Goal: Task Accomplishment & Management: Manage account settings

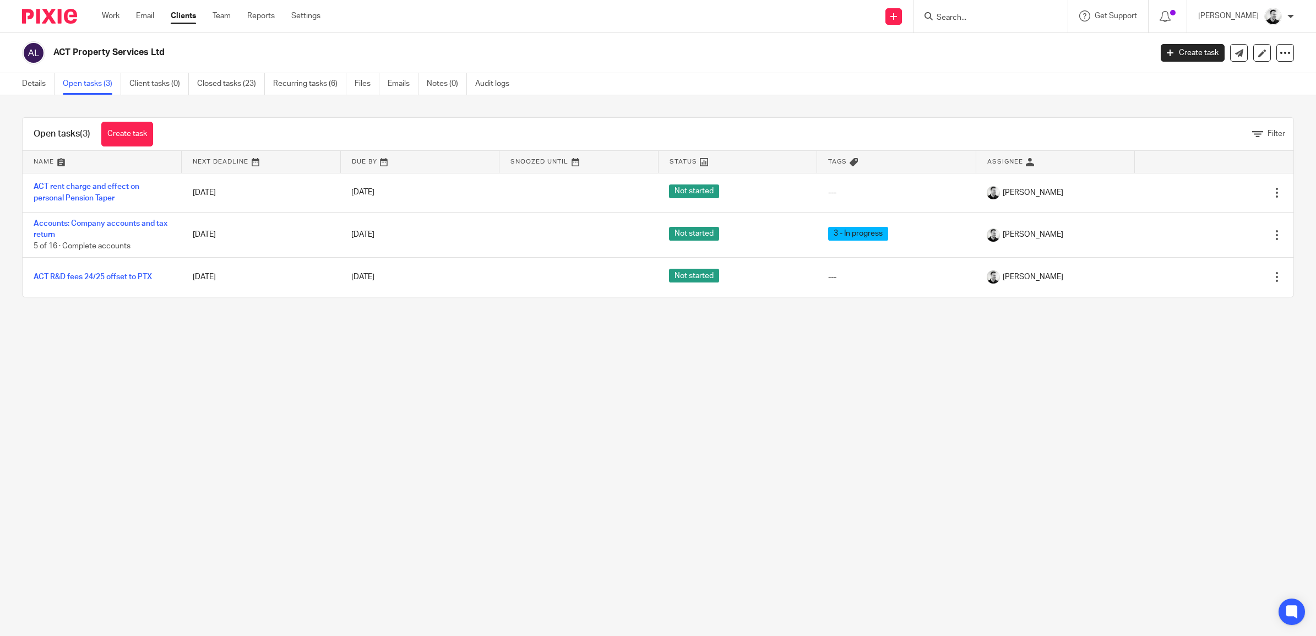
click at [976, 19] on input "Search" at bounding box center [985, 18] width 99 height 10
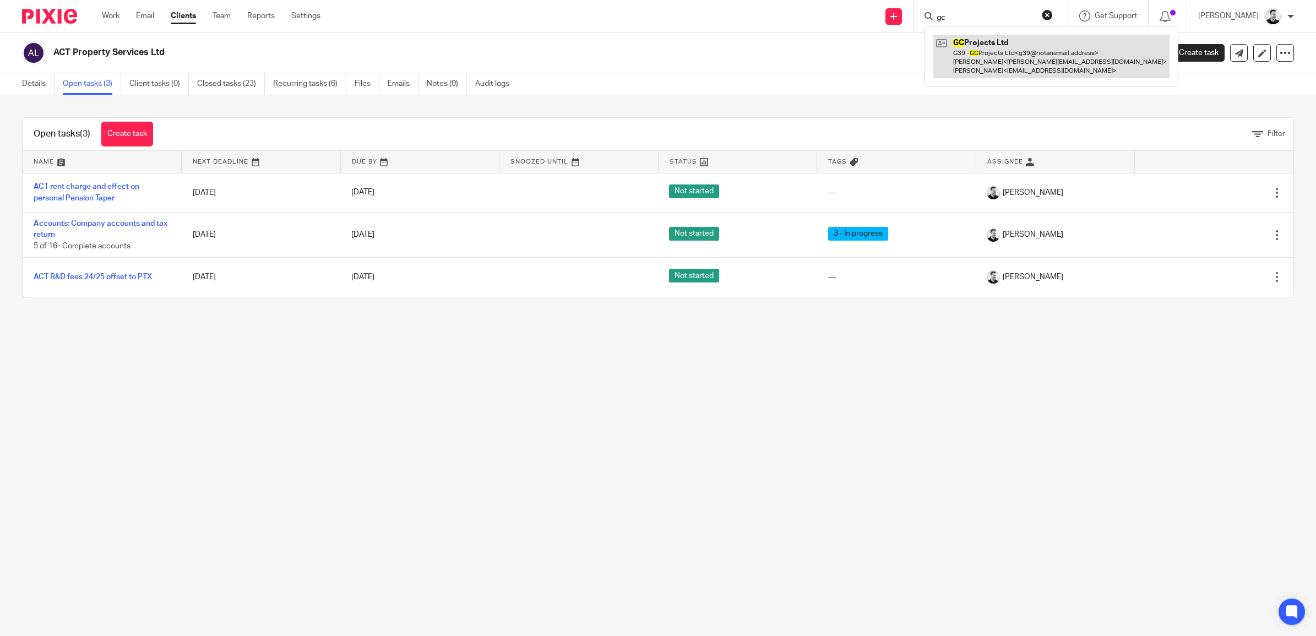
type input "gc"
click at [990, 54] on link at bounding box center [1052, 57] width 236 height 44
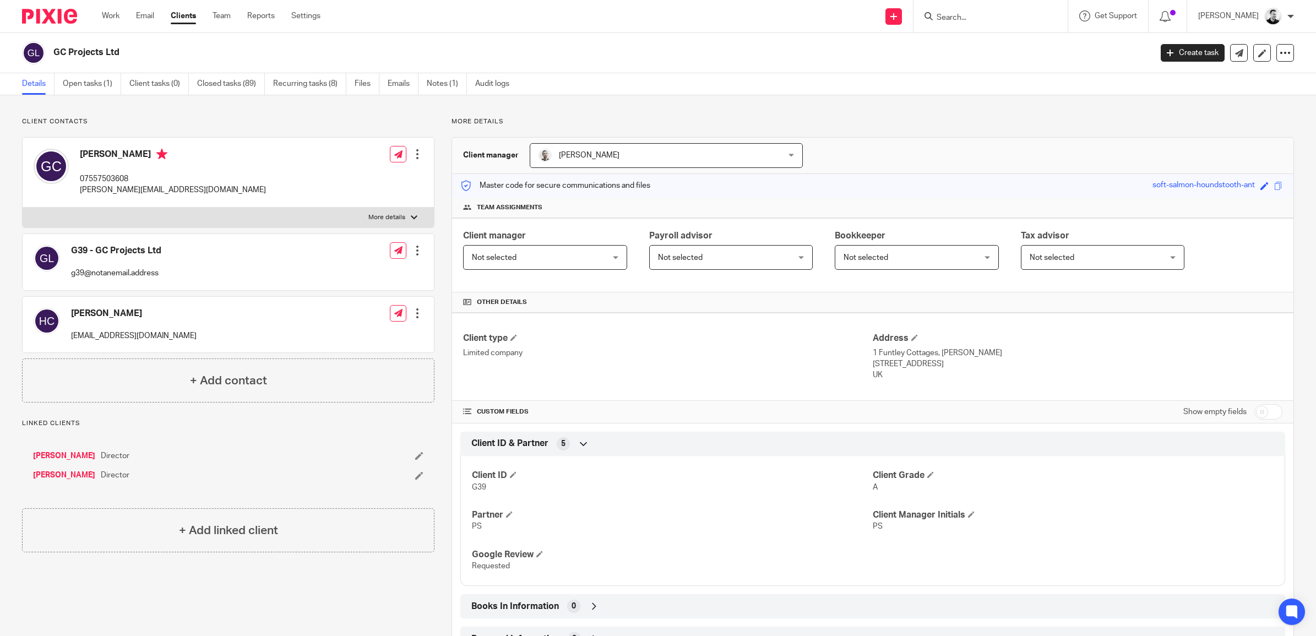
drag, startPoint x: 54, startPoint y: 50, endPoint x: 120, endPoint y: 51, distance: 65.5
click at [120, 51] on h2 "GC Projects Ltd" at bounding box center [489, 53] width 873 height 12
copy h2 "GC Projects Ltd"
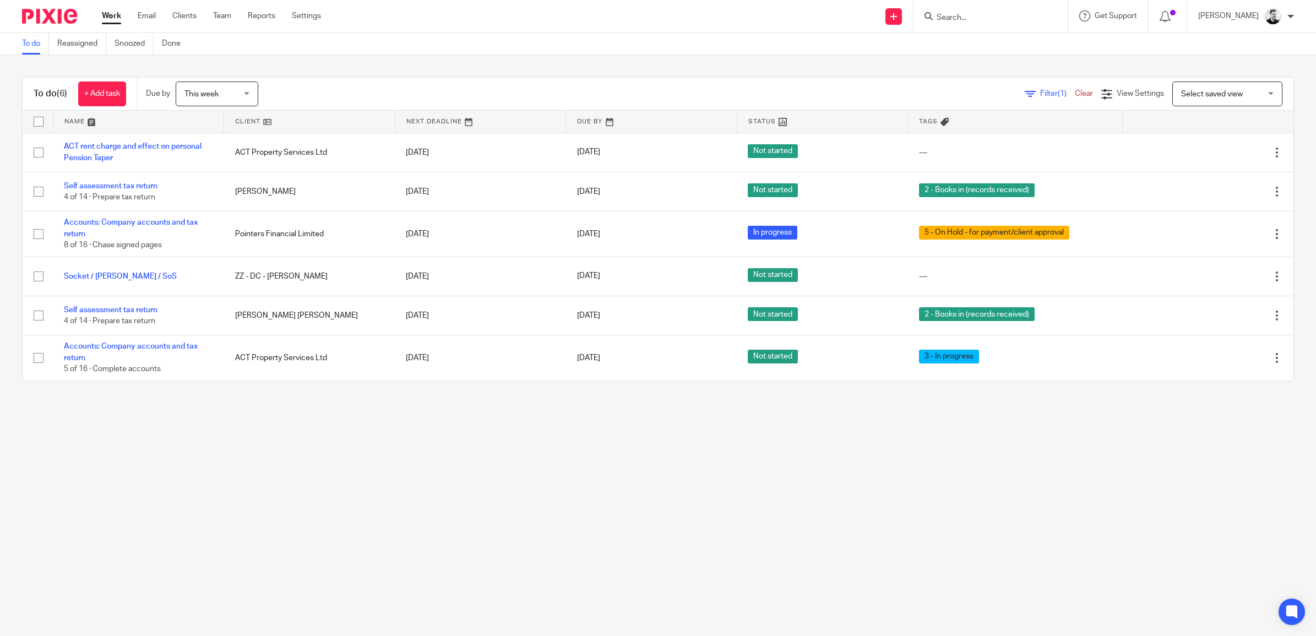
click at [967, 15] on input "Search" at bounding box center [985, 18] width 99 height 10
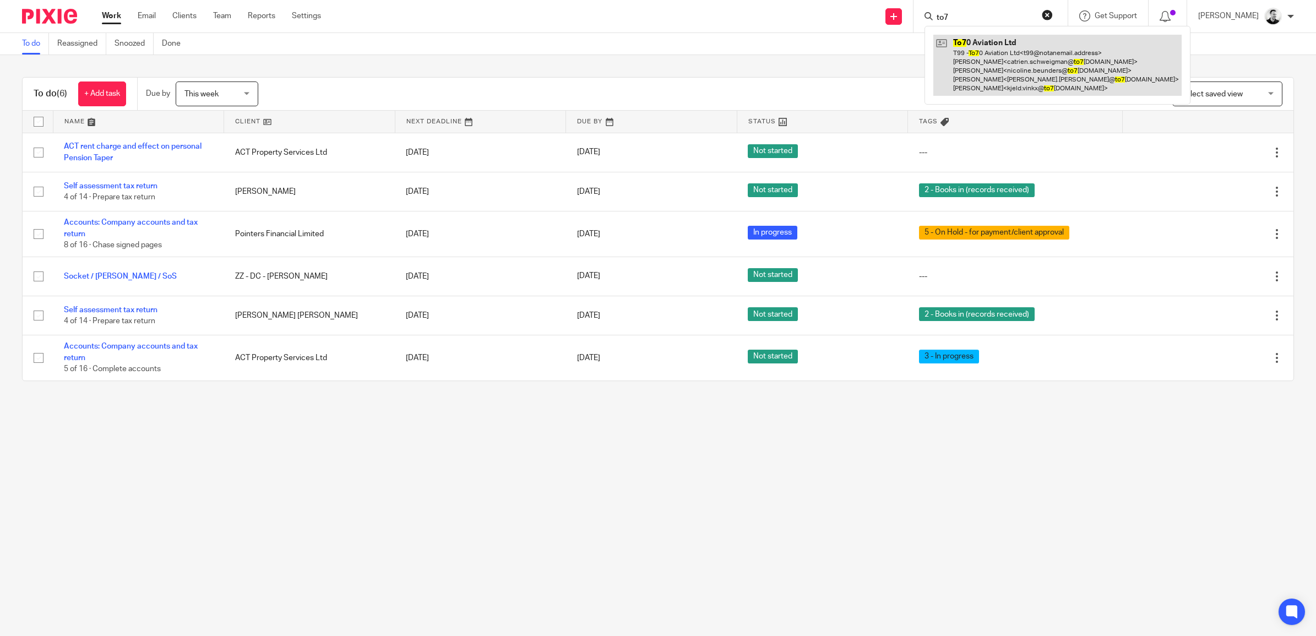
type input "to7"
click at [1000, 56] on link at bounding box center [1058, 65] width 248 height 61
click at [975, 69] on link at bounding box center [1058, 65] width 248 height 61
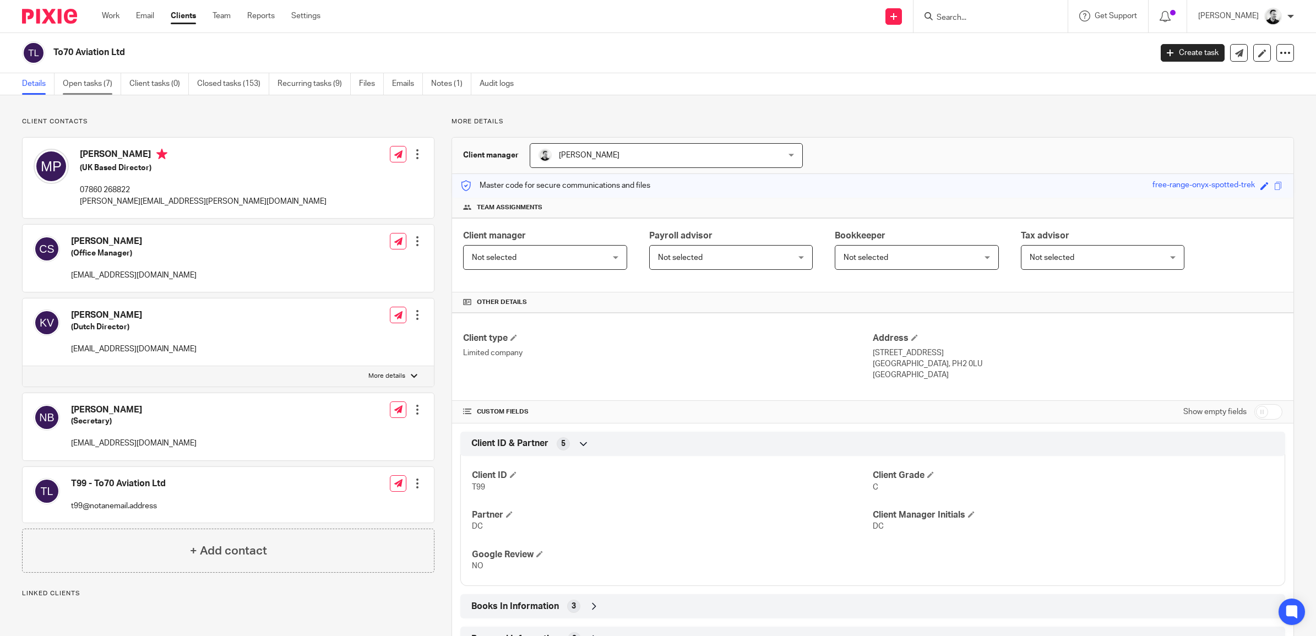
click at [90, 78] on link "Open tasks (7)" at bounding box center [92, 83] width 58 height 21
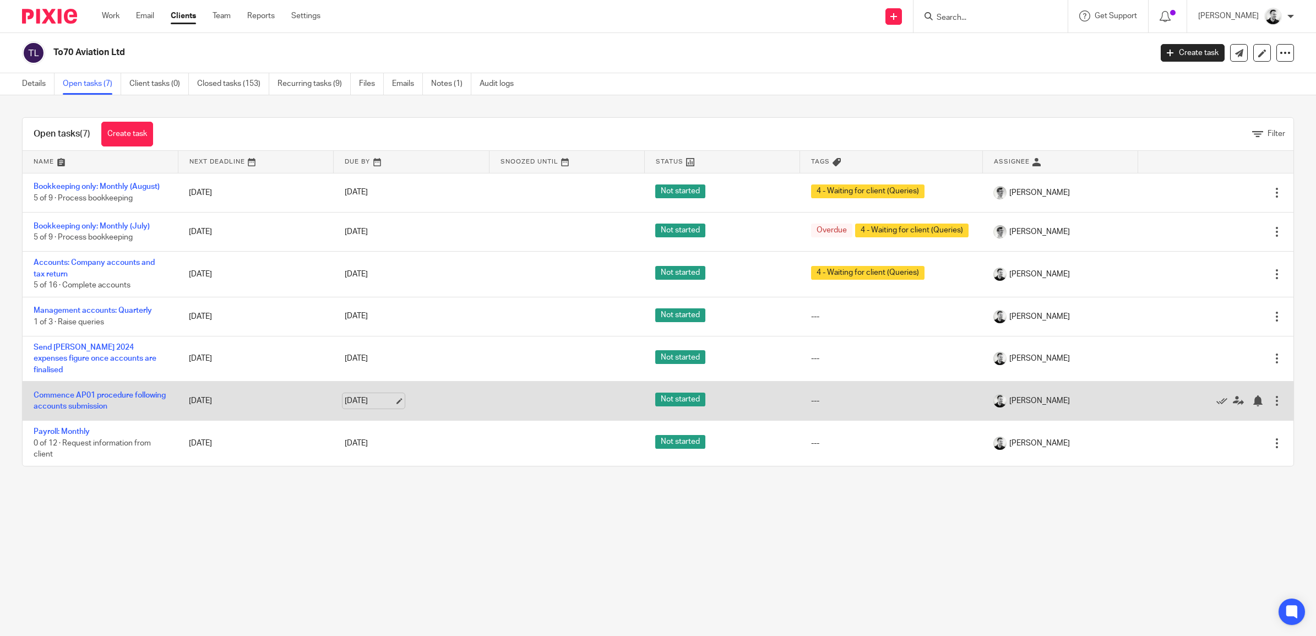
click at [365, 401] on link "[DATE]" at bounding box center [370, 401] width 50 height 12
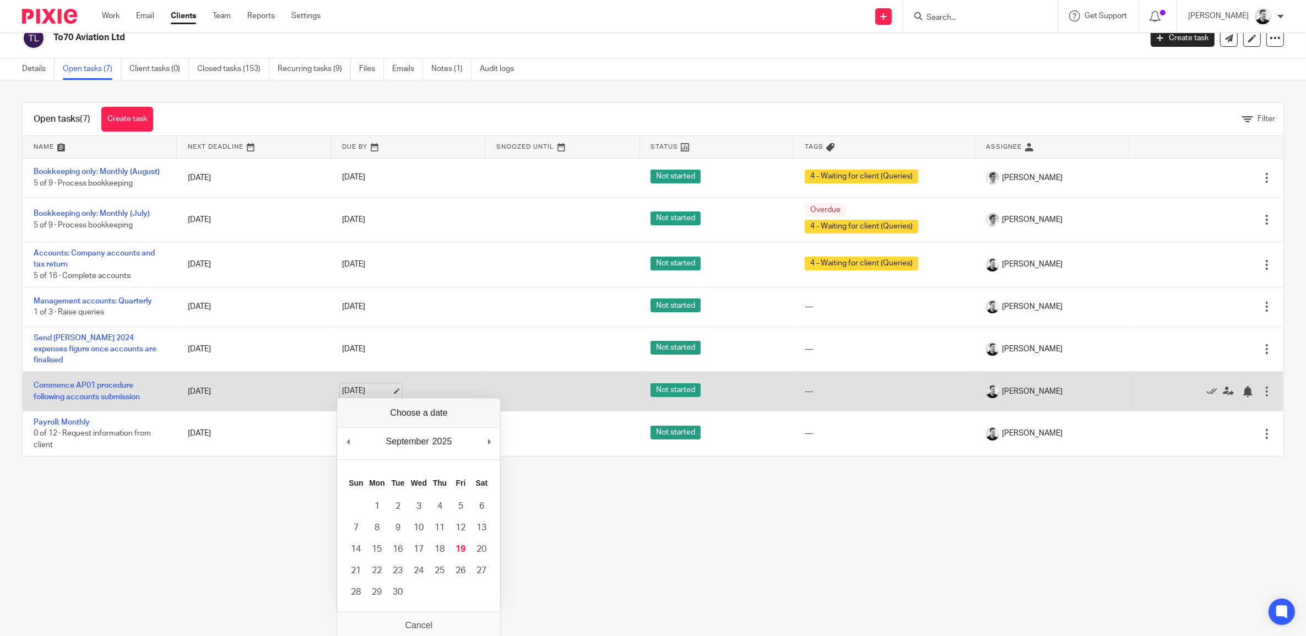
scroll to position [18, 0]
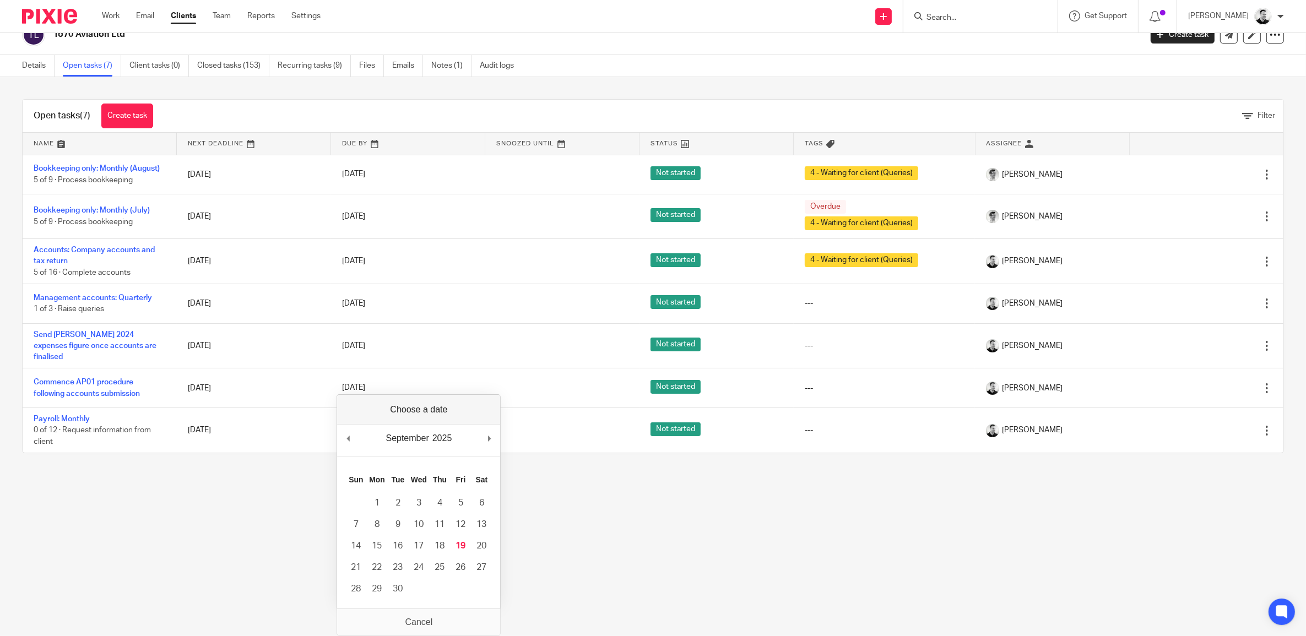
click at [259, 483] on main "To70 Aviation Ltd Create task Update from Companies House Export data Merge Arc…" at bounding box center [653, 300] width 1306 height 636
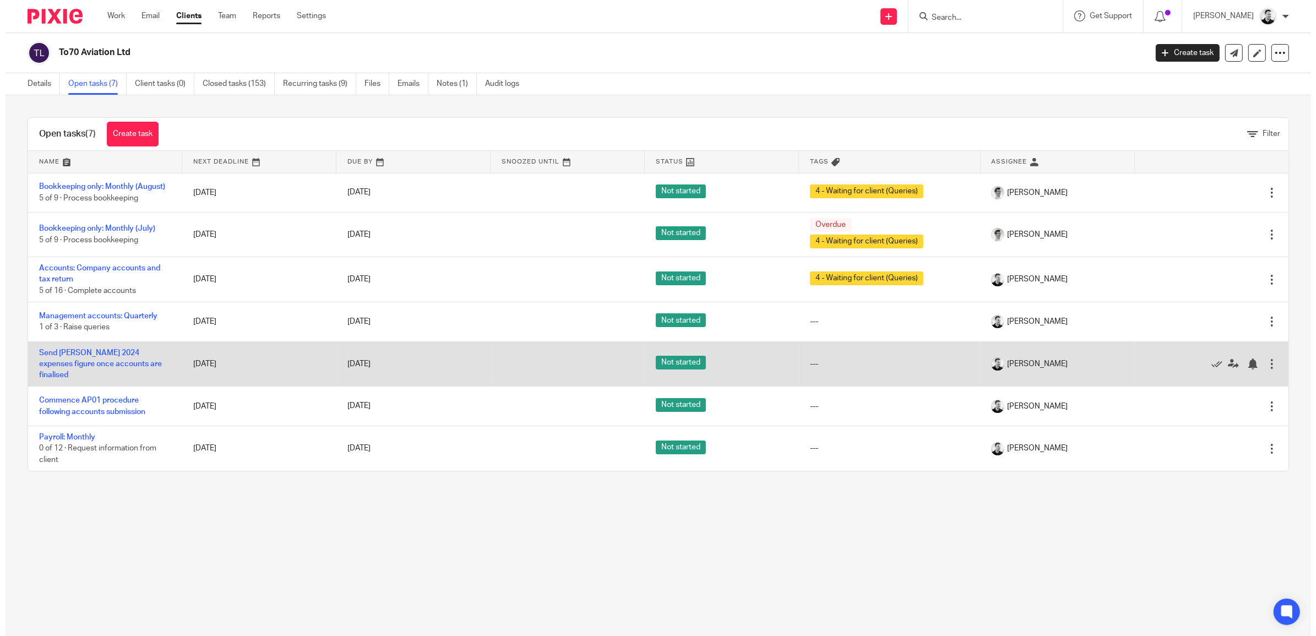
scroll to position [0, 0]
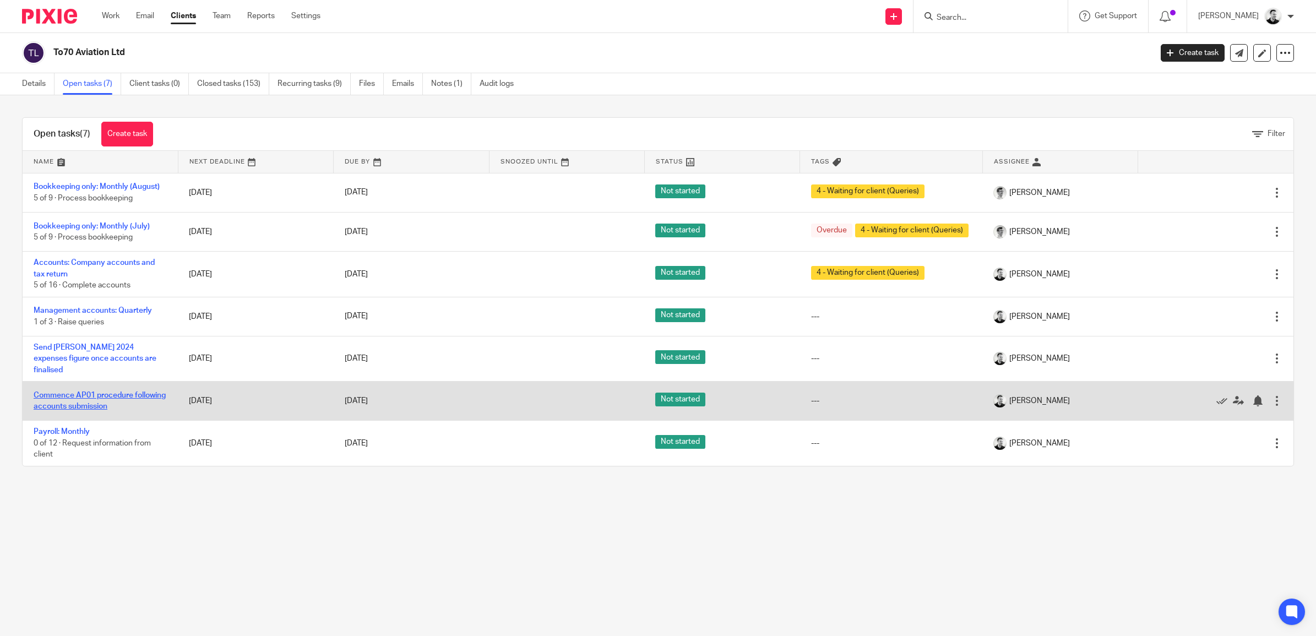
click at [75, 393] on link "Commence AP01 procedure following accounts submission" at bounding box center [100, 401] width 132 height 19
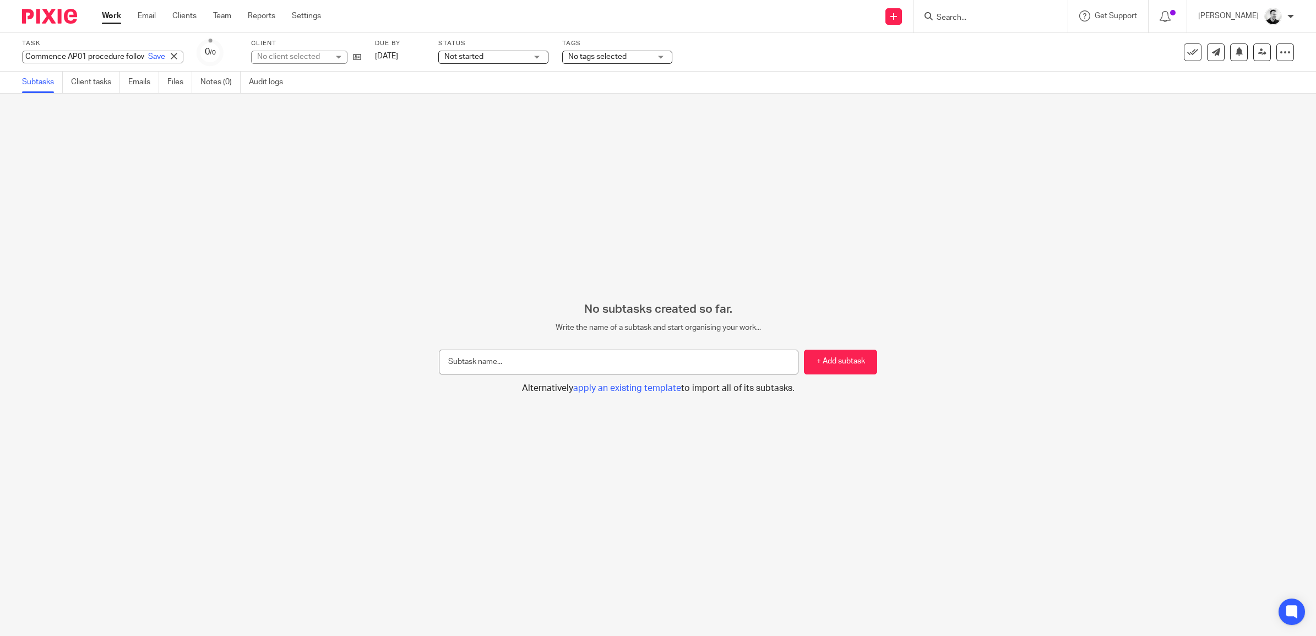
click at [103, 51] on div "Commence AP01 procedure following accounts submission Save Commence AP01 proced…" at bounding box center [102, 57] width 161 height 13
type input "Commence AP01 procedure following accounts submission - suggested date of appoi…"
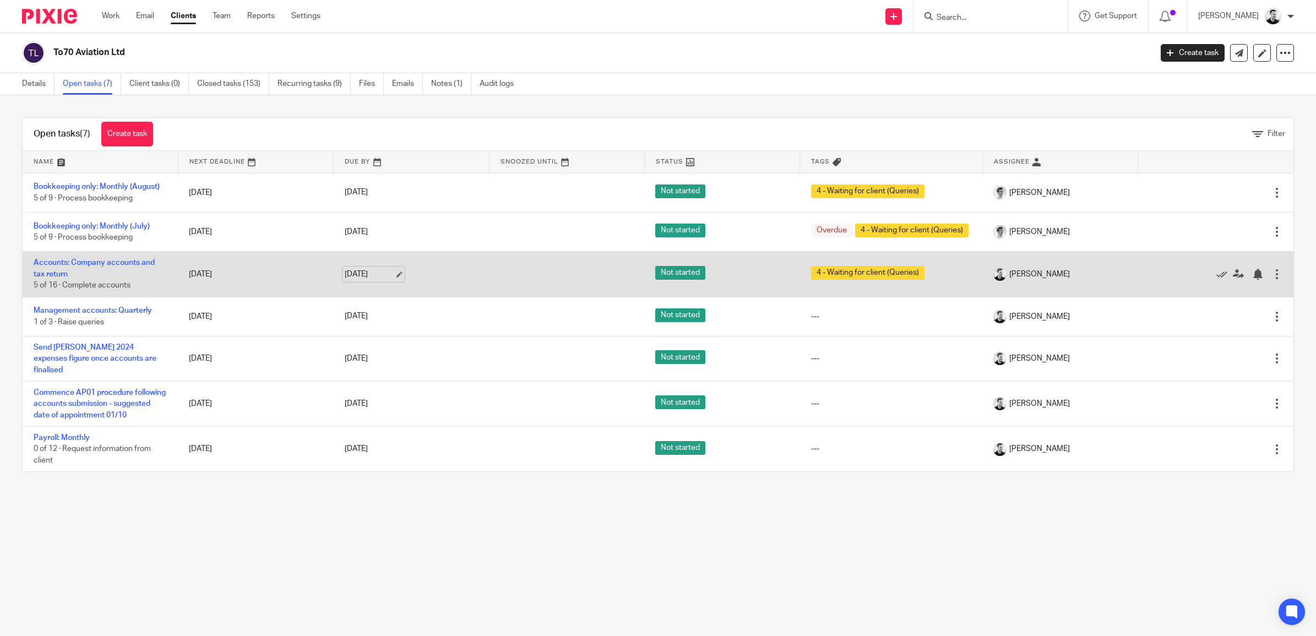
click at [359, 280] on link "24 Sep 2025" at bounding box center [370, 275] width 50 height 12
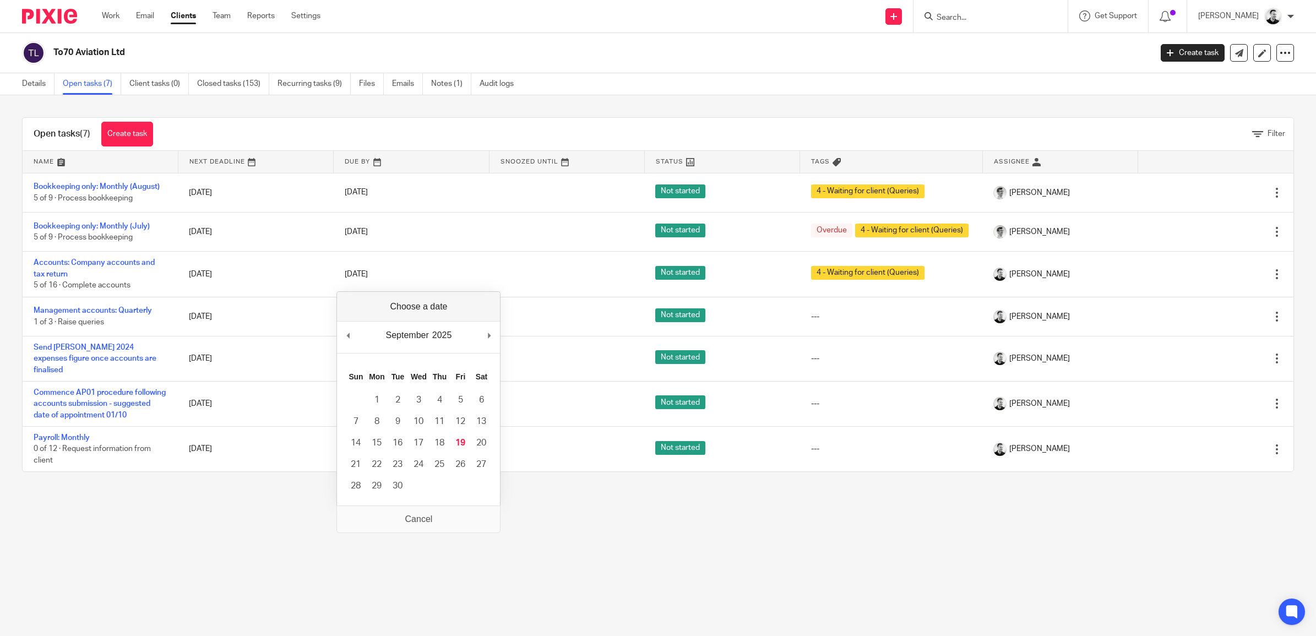
click at [270, 531] on main "To70 Aviation Ltd Create task Update from Companies House Export data Merge Arc…" at bounding box center [658, 318] width 1316 height 636
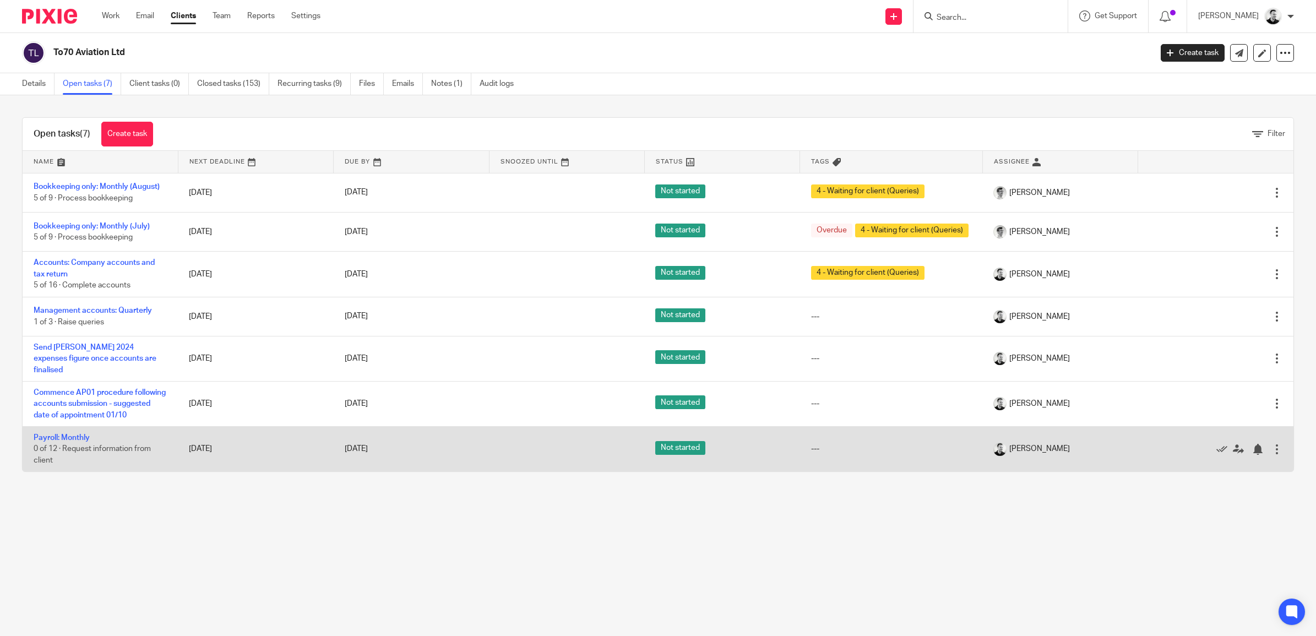
click at [354, 453] on td "30 Sep 2025" at bounding box center [411, 448] width 155 height 45
click at [356, 455] on link "30 Sep 2025" at bounding box center [370, 449] width 50 height 12
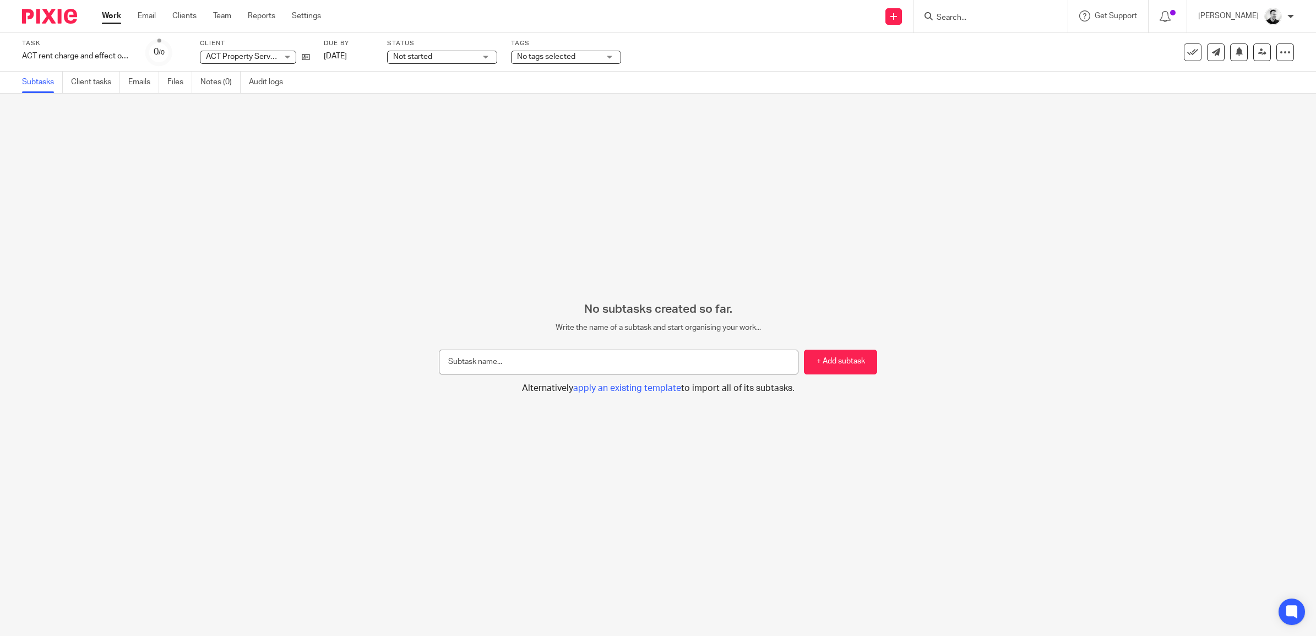
click at [114, 17] on link "Work" at bounding box center [111, 15] width 19 height 11
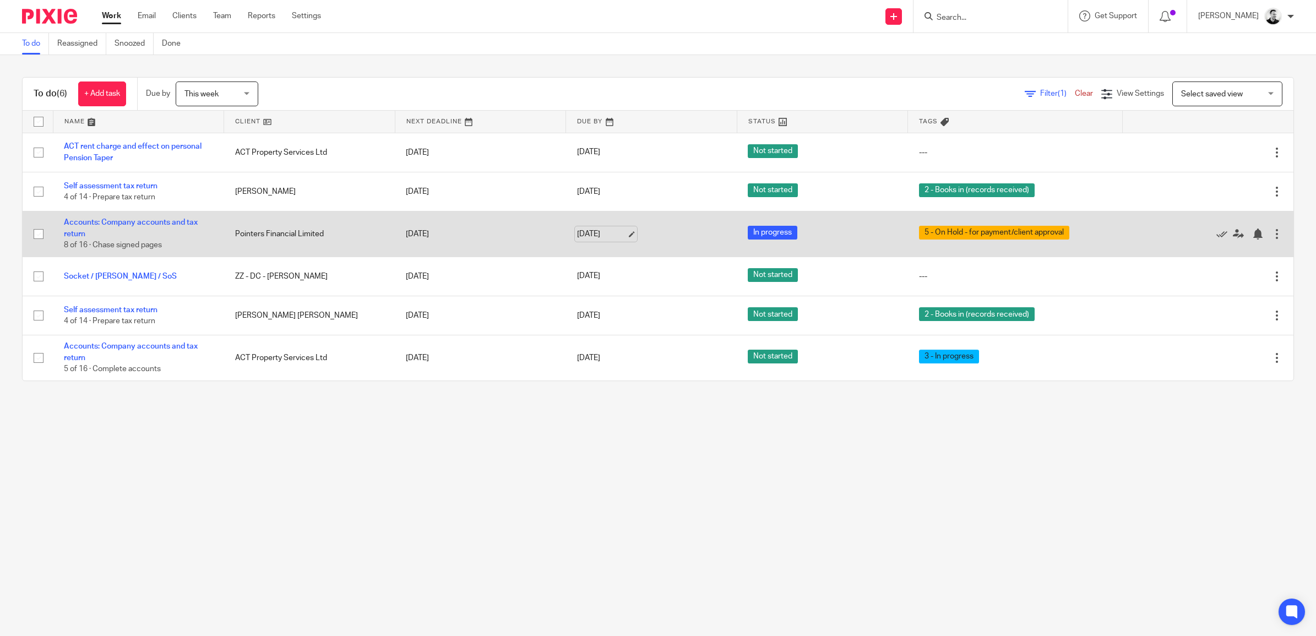
click at [594, 235] on link "[DATE]" at bounding box center [602, 235] width 50 height 12
